Goal: Information Seeking & Learning: Find specific fact

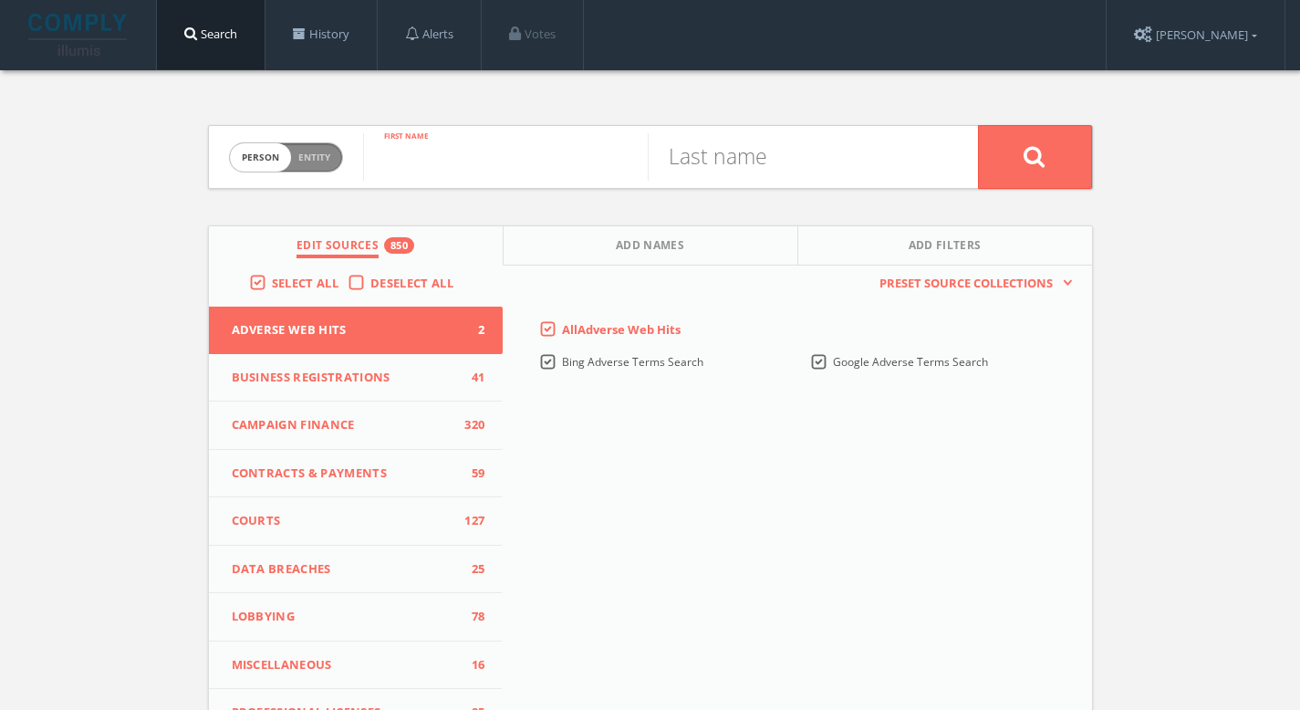
click at [458, 147] on input "text" at bounding box center [505, 156] width 285 height 47
paste input "[PERSON_NAME]"
type input "[PERSON_NAME]"
click at [770, 163] on input "text" at bounding box center [790, 156] width 285 height 47
paste input "[PERSON_NAME]"
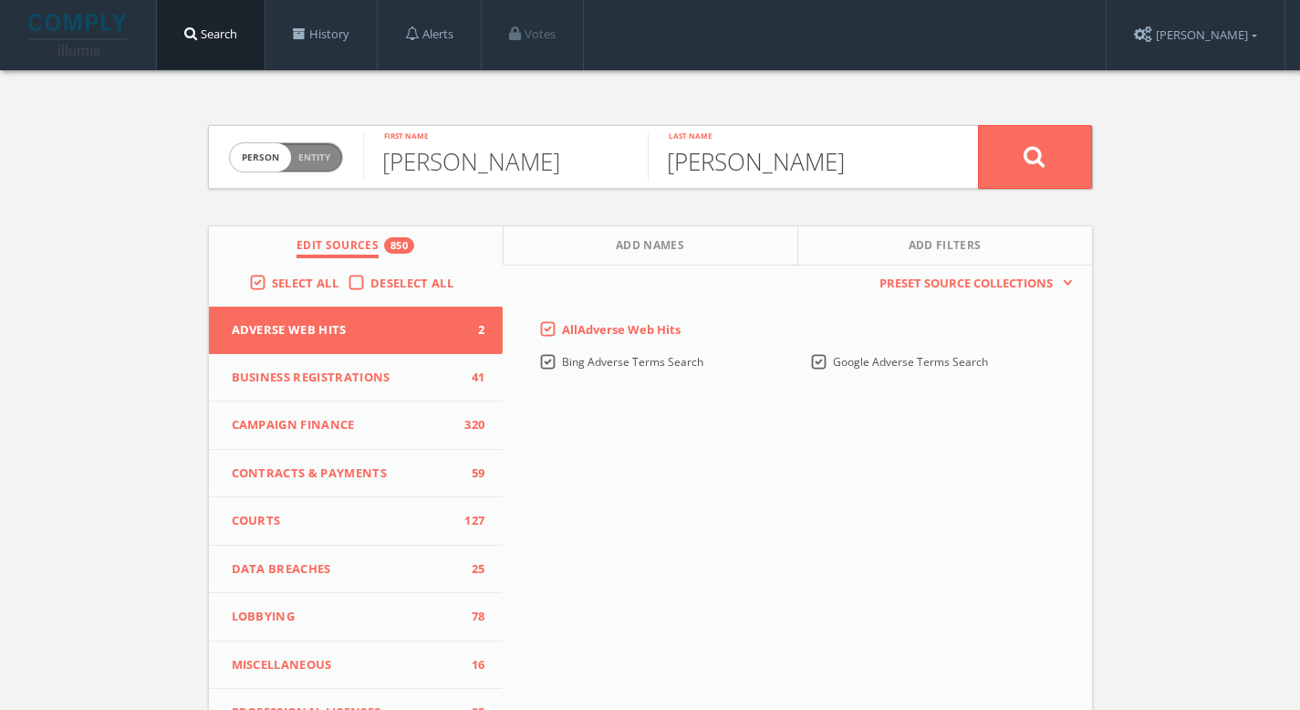
drag, startPoint x: 724, startPoint y: 162, endPoint x: 528, endPoint y: 161, distance: 196.1
click at [528, 161] on form "Person Entity person [PERSON_NAME] First name [PERSON_NAME] Last name" at bounding box center [650, 157] width 885 height 64
type input "Agarwal"
drag, startPoint x: 520, startPoint y: 162, endPoint x: 431, endPoint y: 167, distance: 89.5
click at [431, 167] on input "[PERSON_NAME]" at bounding box center [505, 156] width 285 height 47
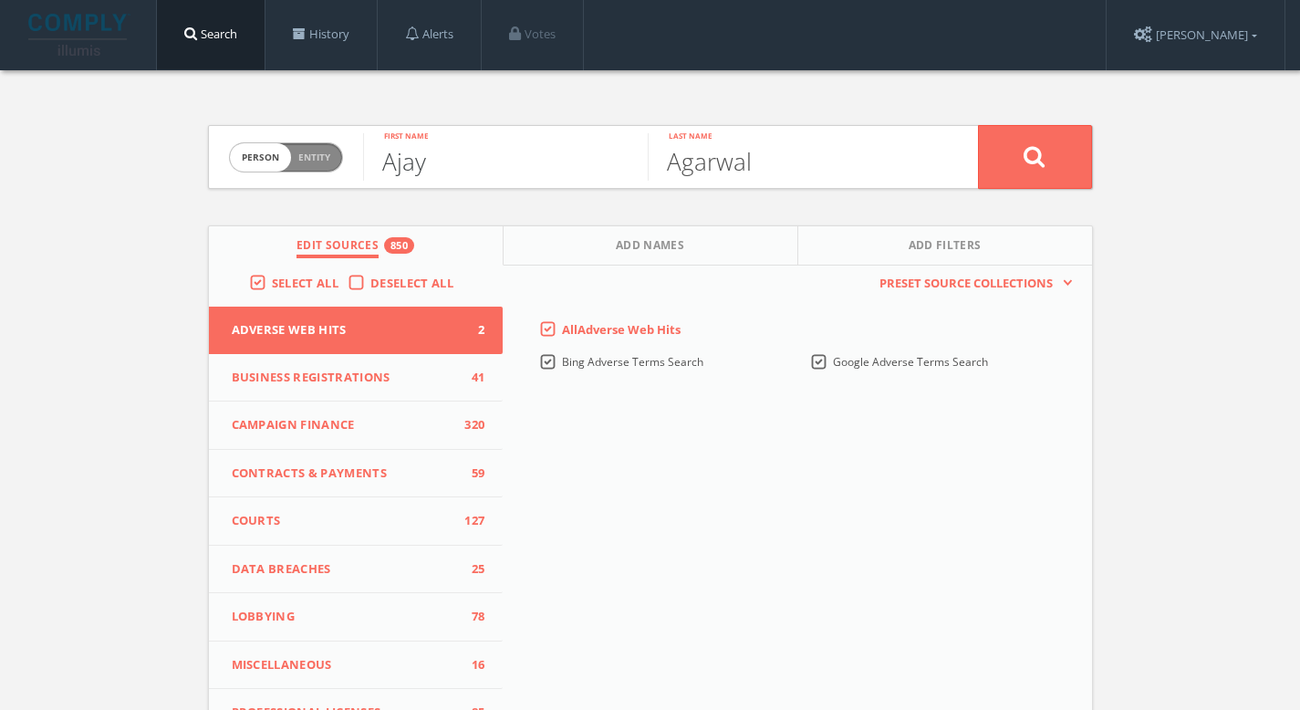
type input "Ajay"
click at [1009, 158] on button at bounding box center [1035, 157] width 114 height 64
